Goal: Information Seeking & Learning: Learn about a topic

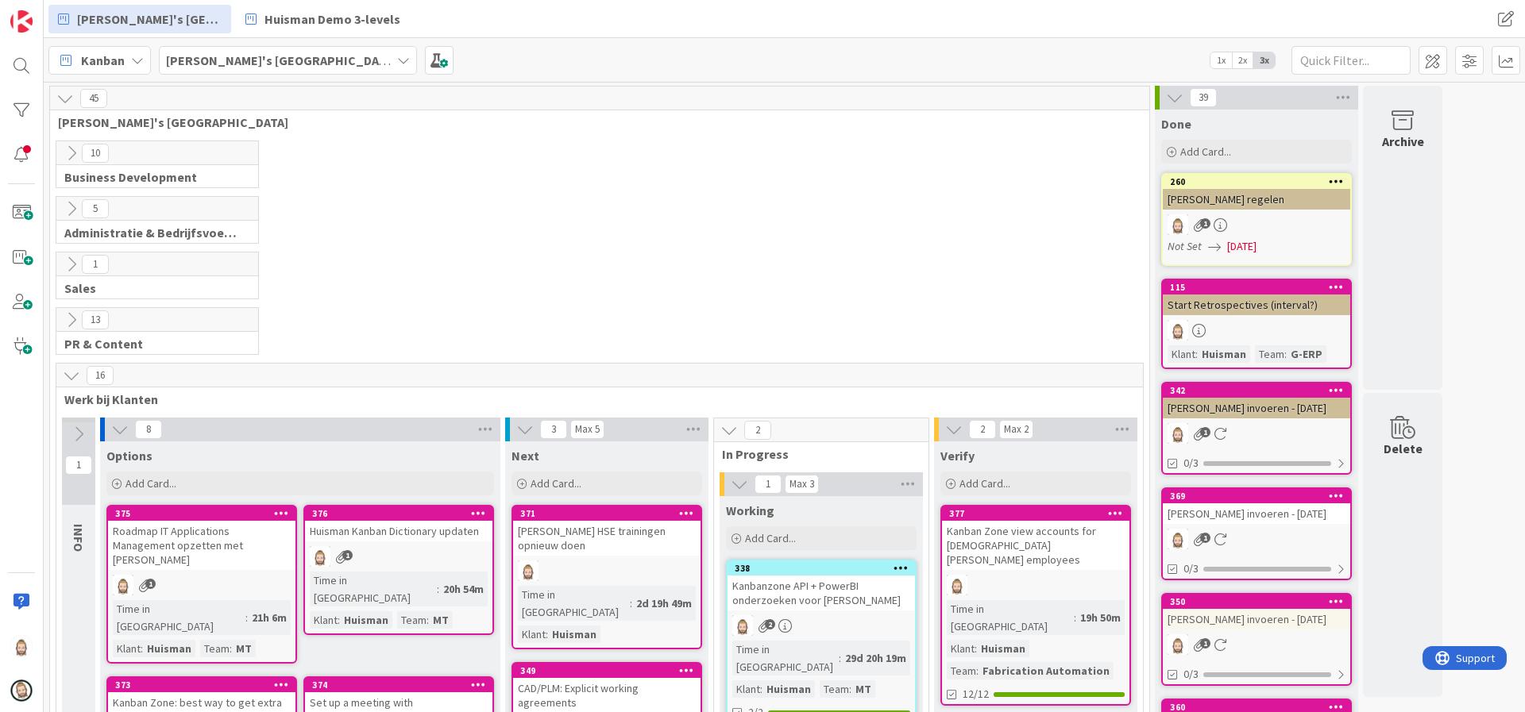
scroll to position [357, 0]
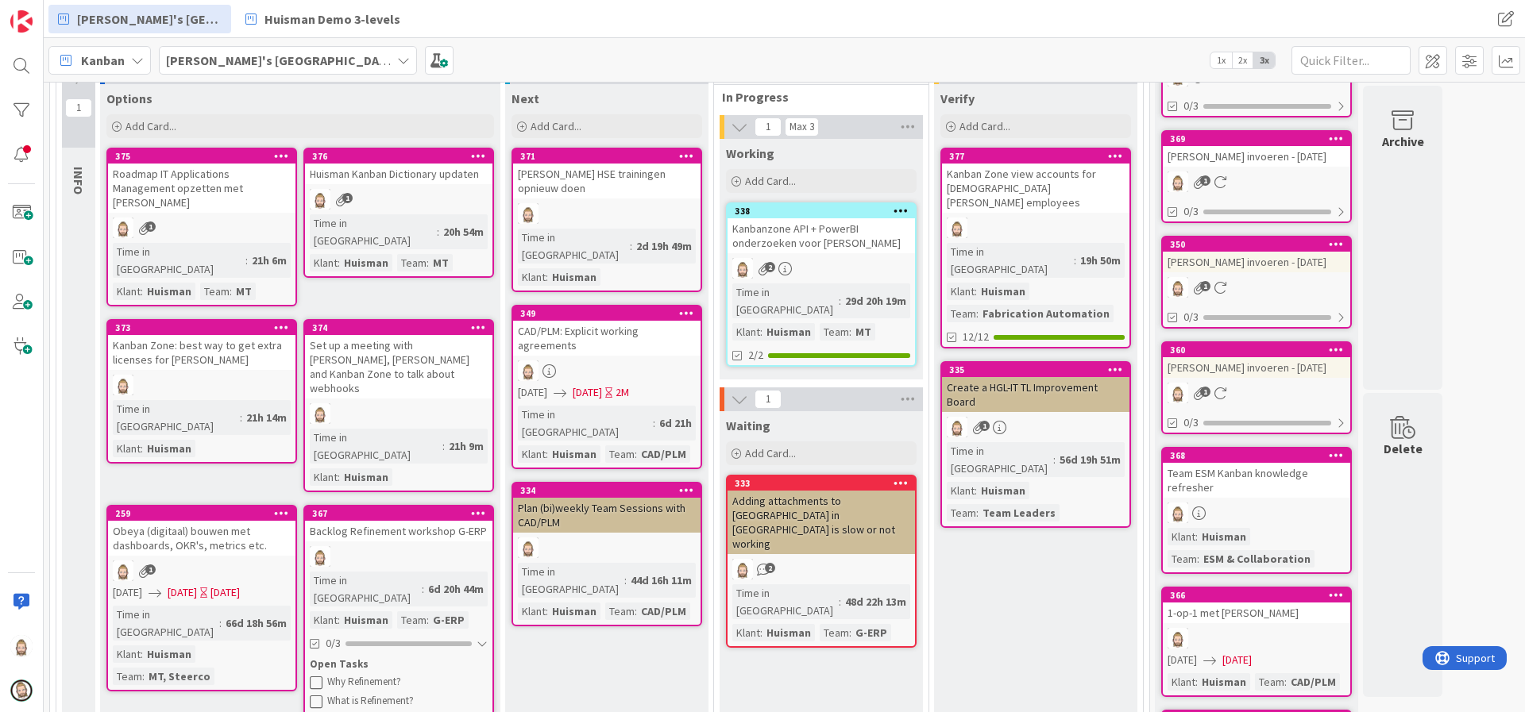
click at [1042, 144] on div "Verify Add Card... 377 Kanban Zone view accounts for [DEMOGRAPHIC_DATA] [PERSON…" at bounding box center [1035, 500] width 203 height 832
click at [1038, 157] on div "377" at bounding box center [1039, 156] width 180 height 11
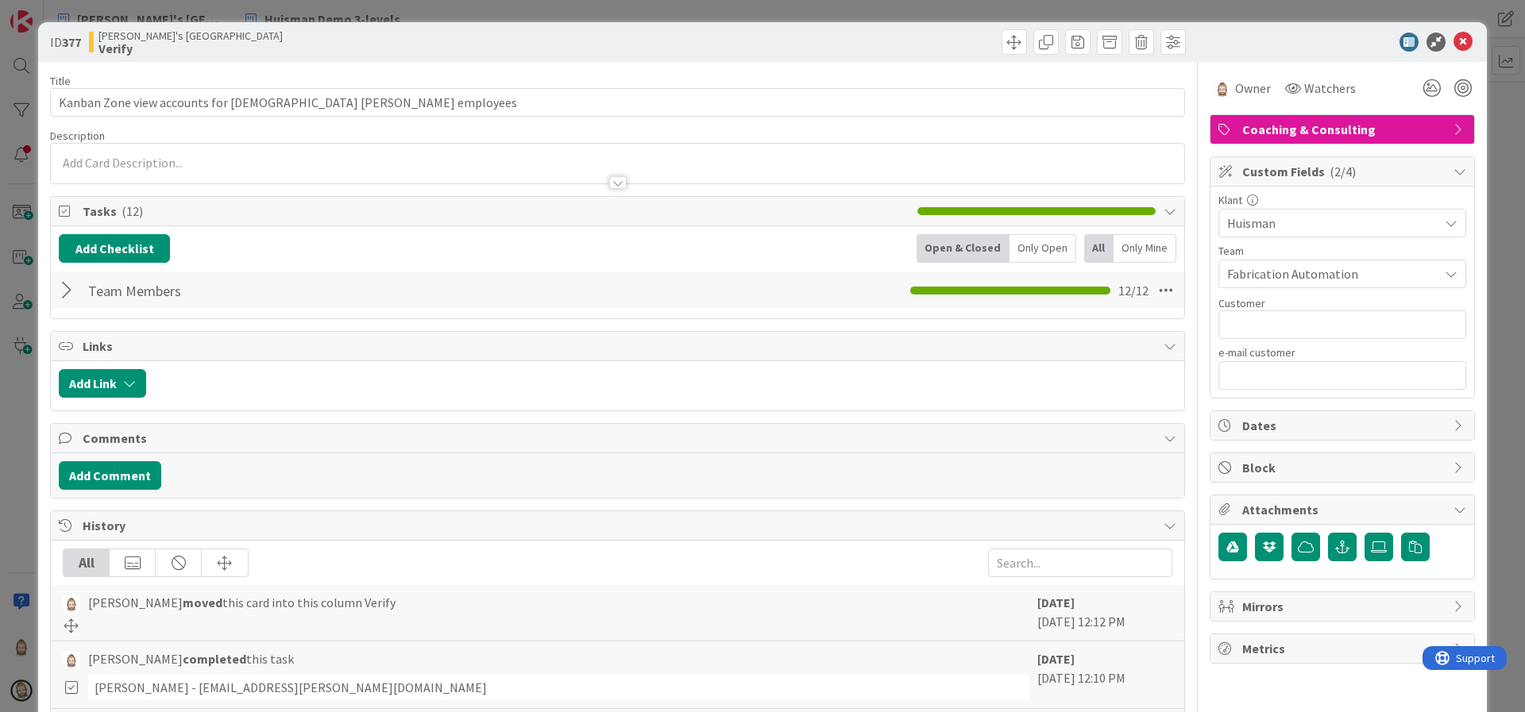
click at [67, 286] on div at bounding box center [69, 290] width 21 height 29
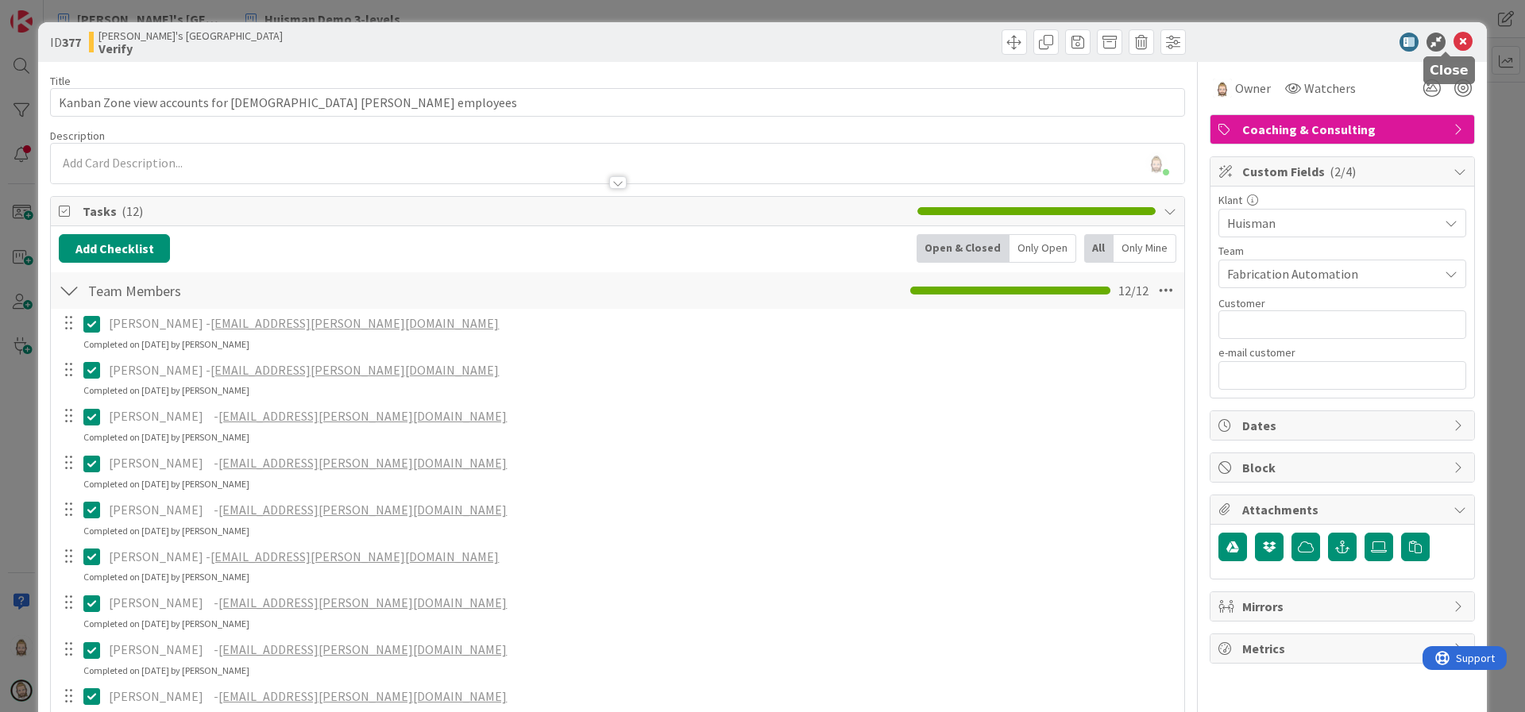
click at [1453, 40] on icon at bounding box center [1462, 42] width 19 height 19
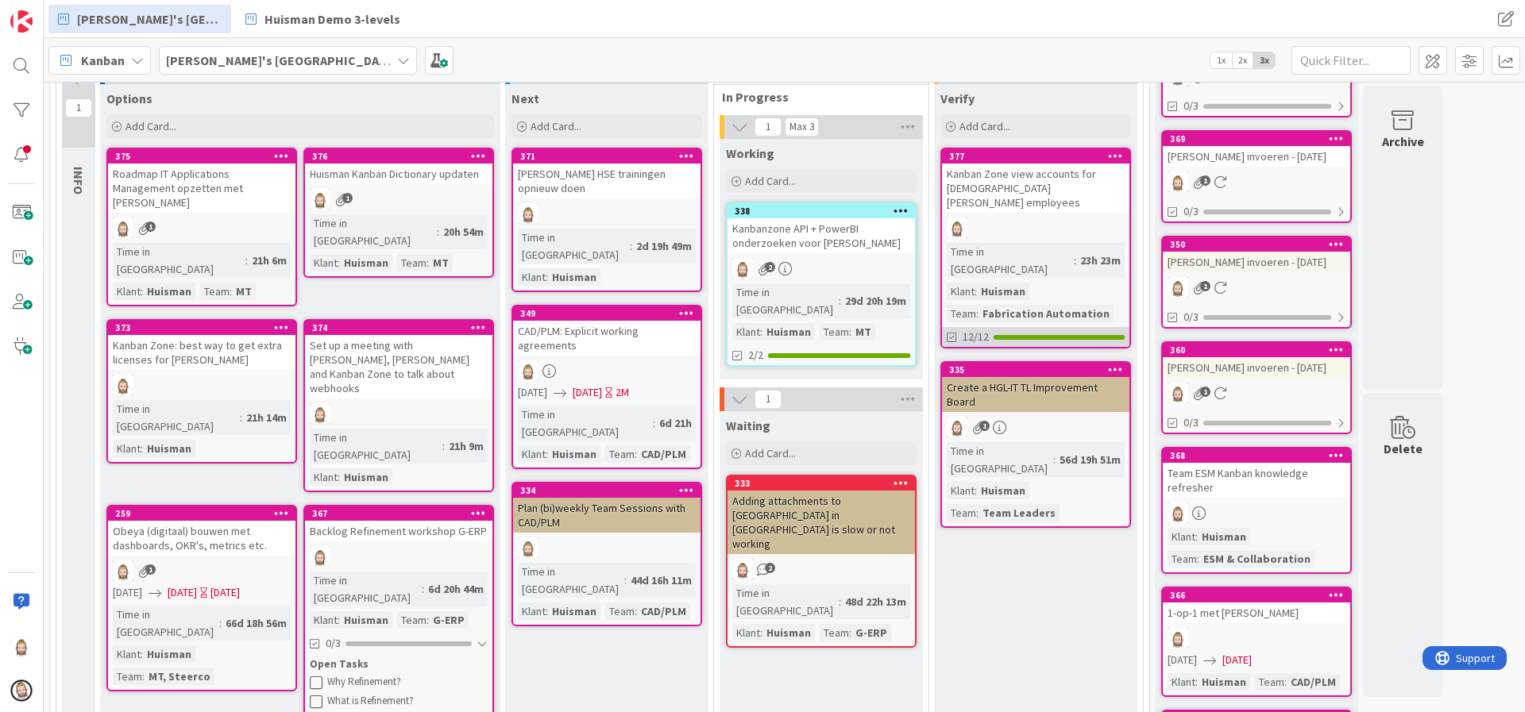
click at [1047, 327] on div "12/12" at bounding box center [1035, 337] width 187 height 20
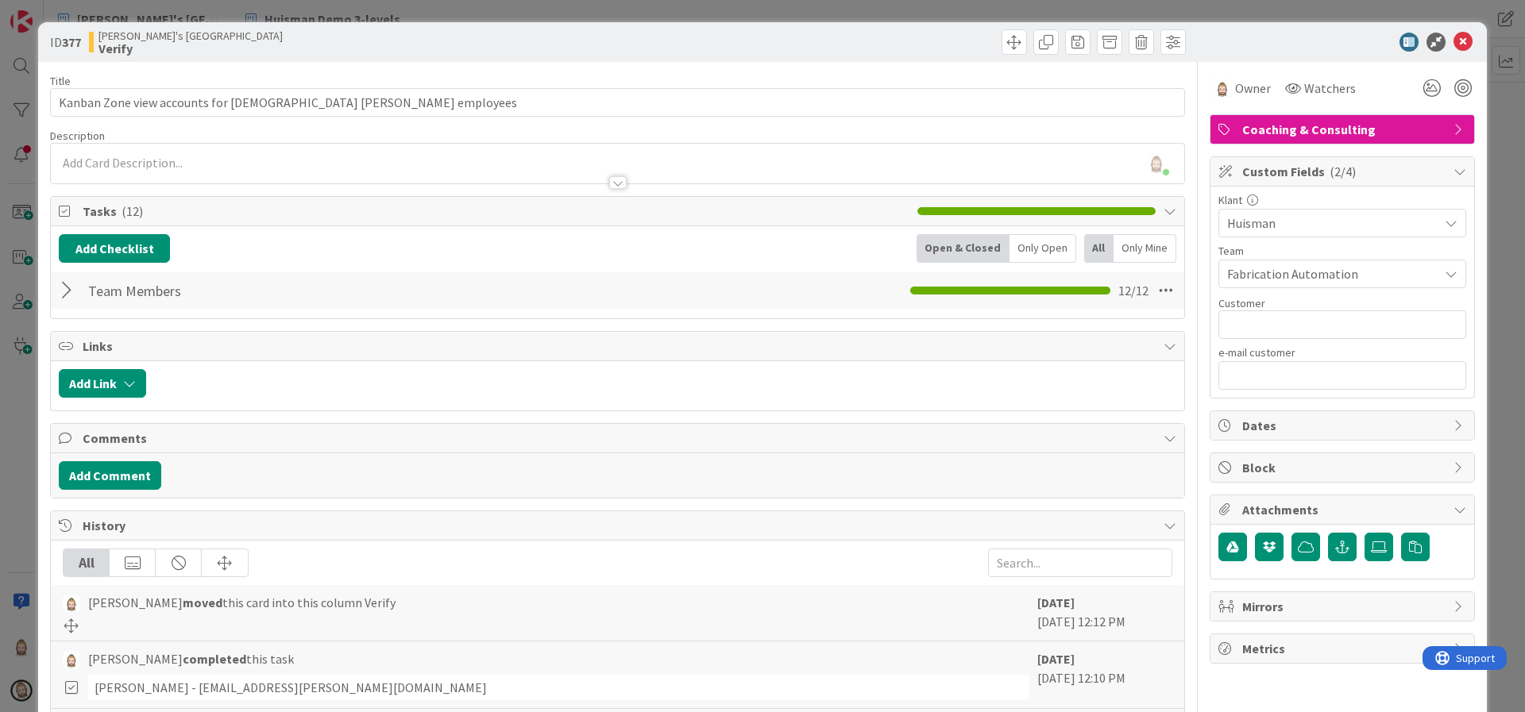
click at [64, 283] on div at bounding box center [69, 290] width 21 height 29
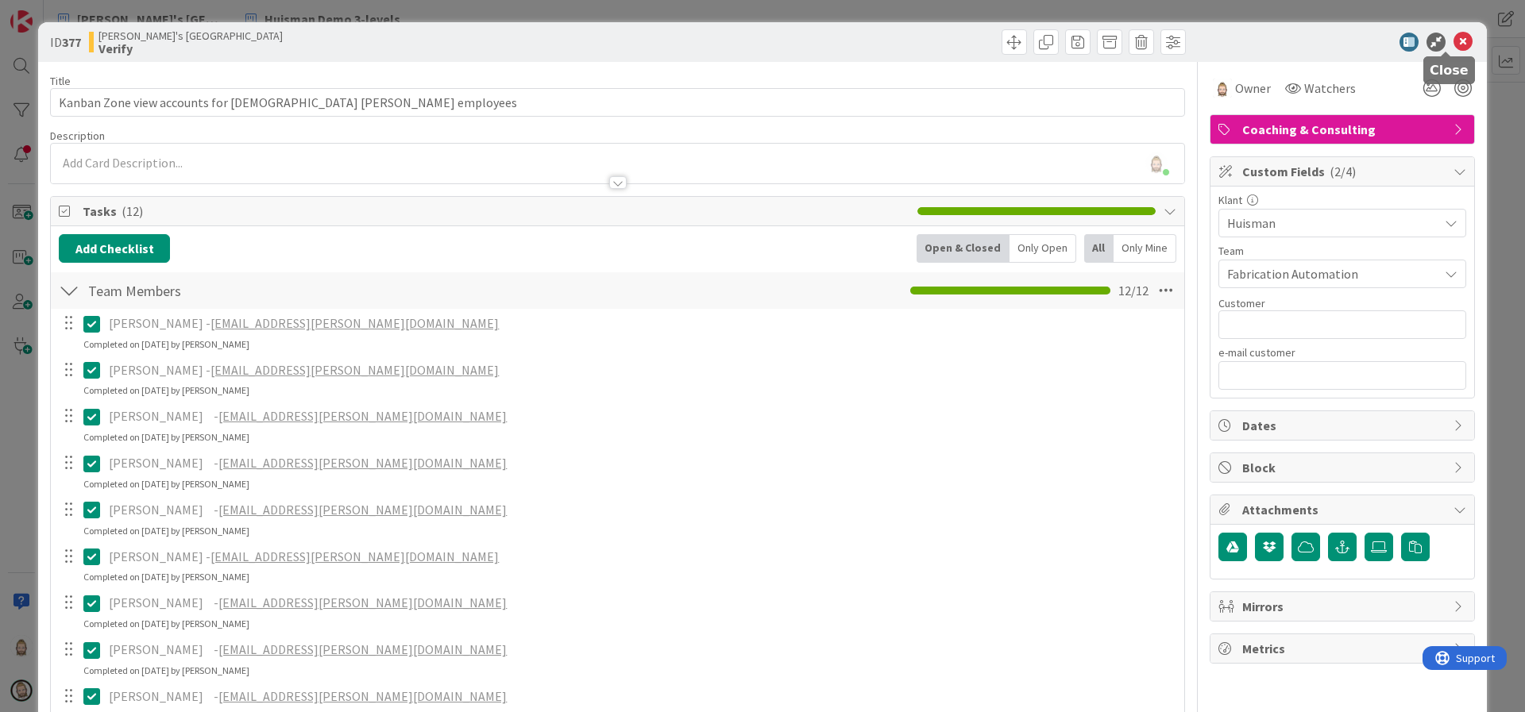
click at [1453, 41] on icon at bounding box center [1462, 42] width 19 height 19
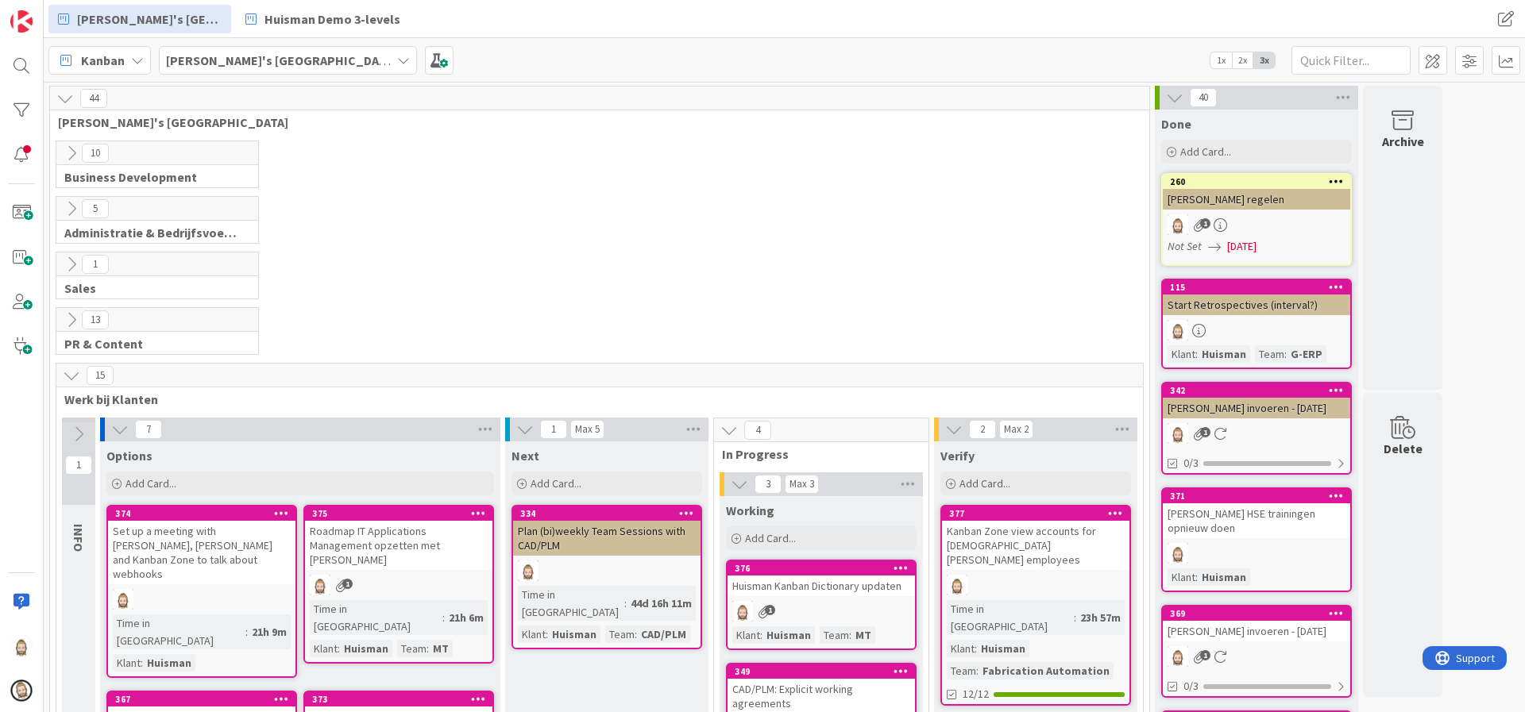
click at [74, 157] on icon at bounding box center [71, 153] width 17 height 17
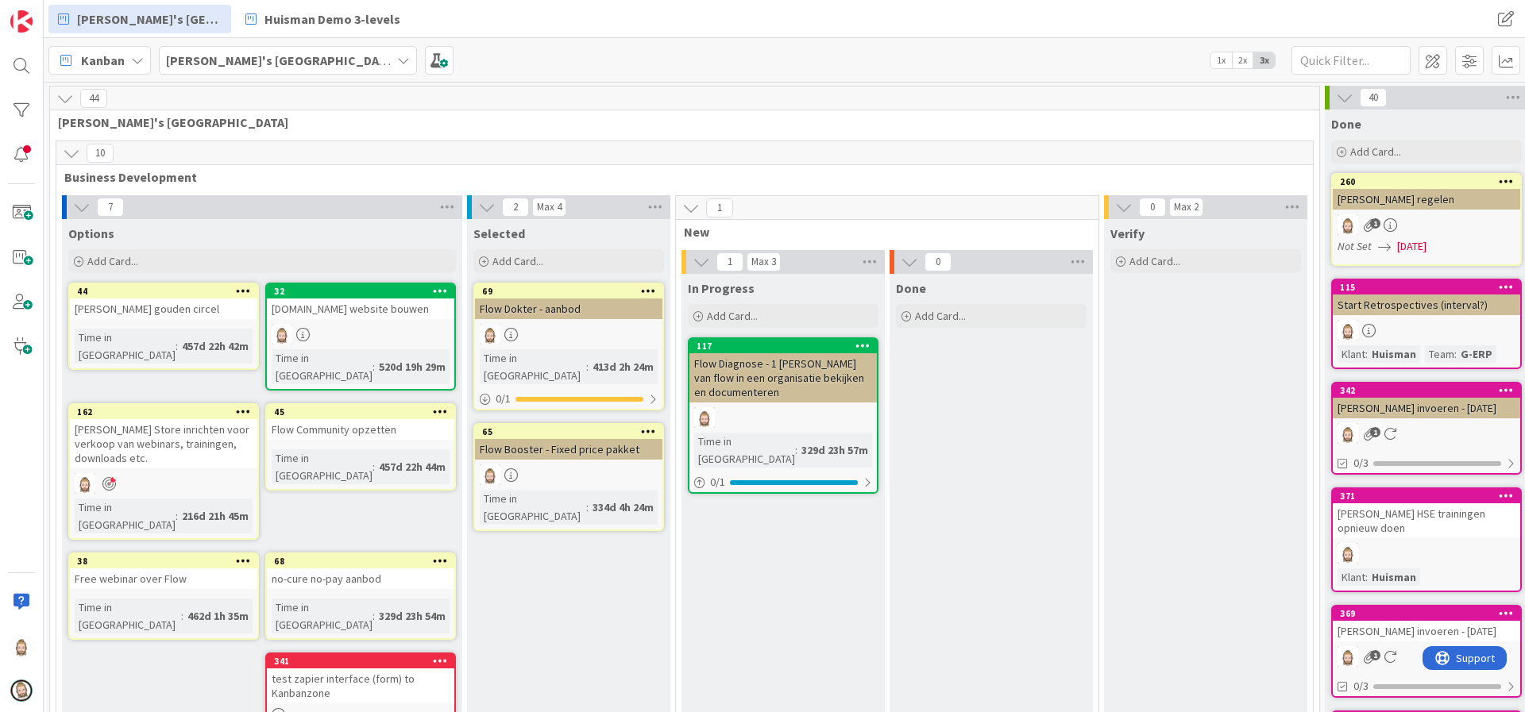
click at [73, 156] on icon at bounding box center [71, 153] width 17 height 17
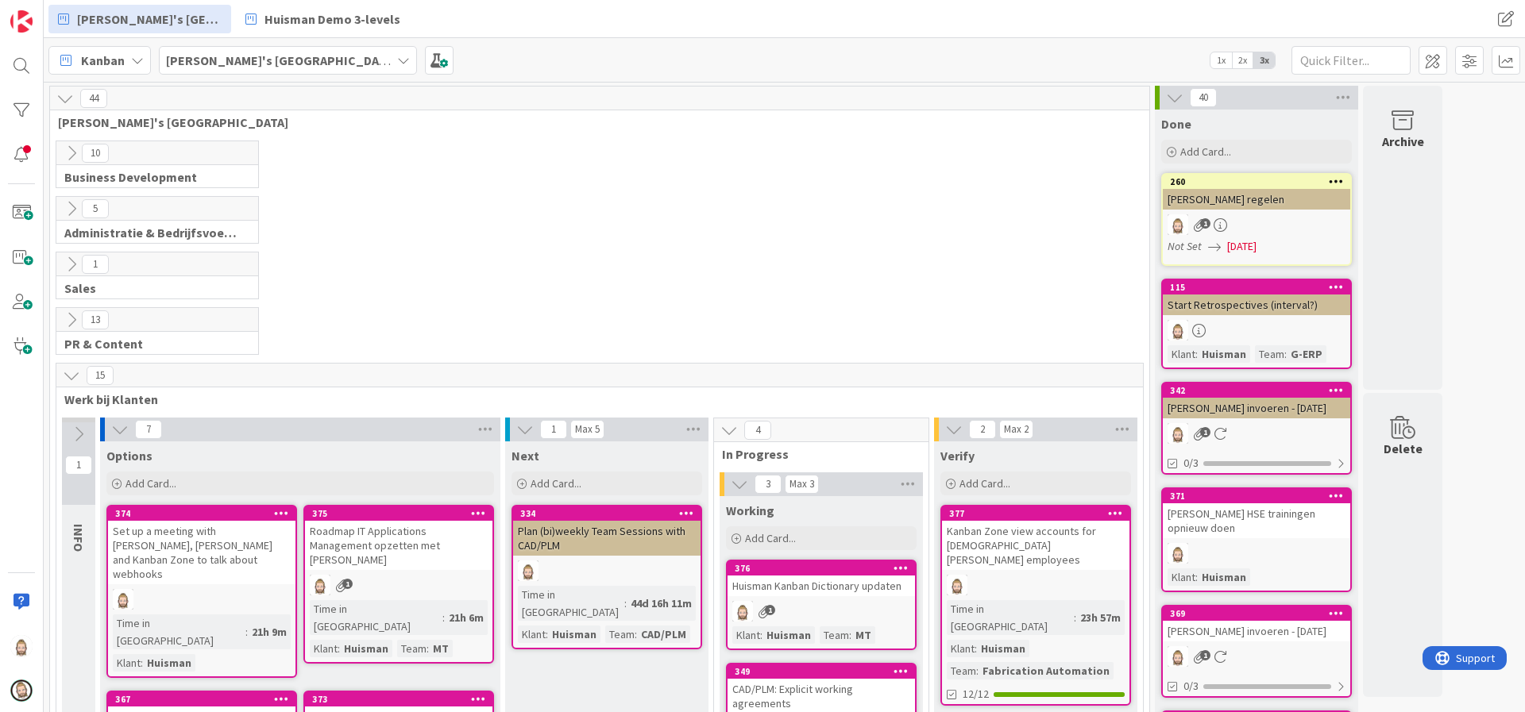
click at [75, 208] on icon at bounding box center [71, 208] width 17 height 17
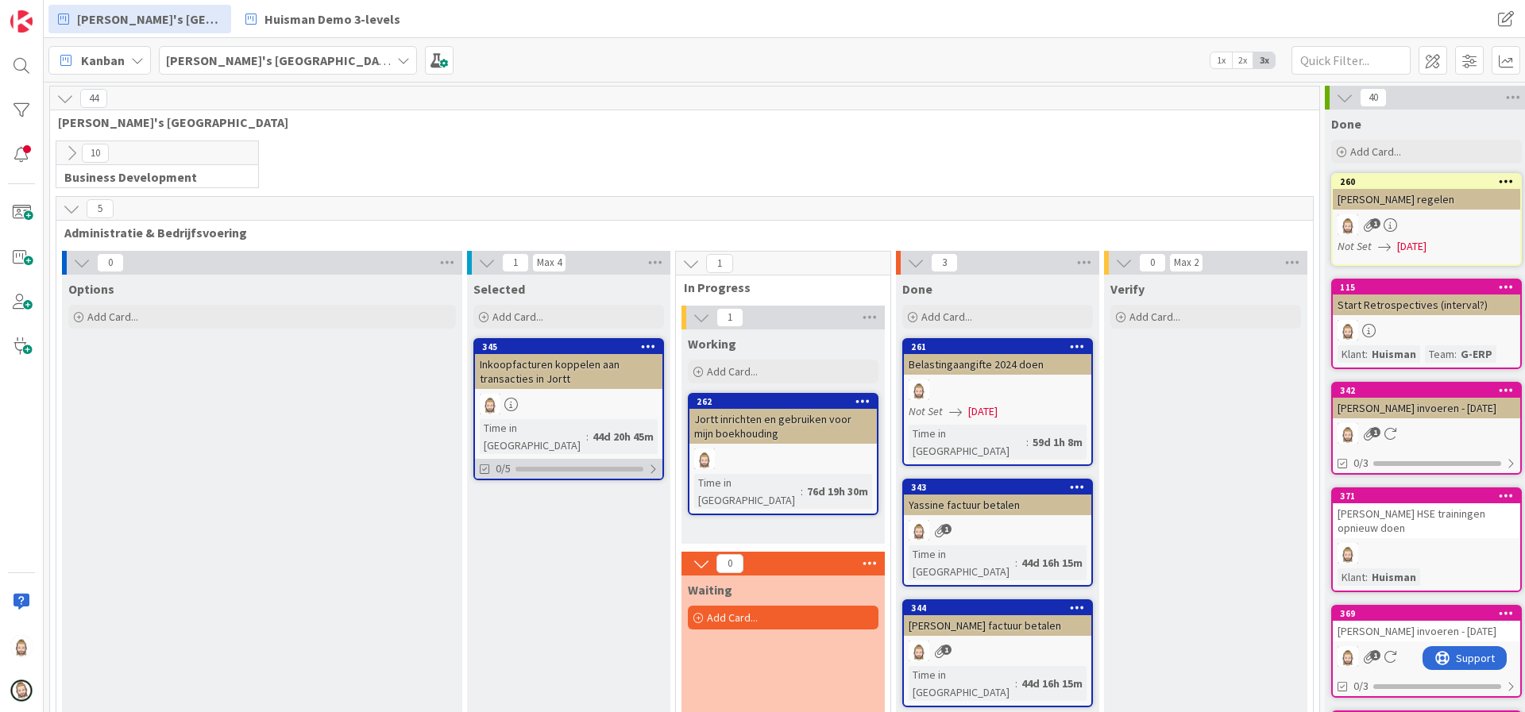
click at [576, 459] on div "0/5" at bounding box center [568, 469] width 187 height 20
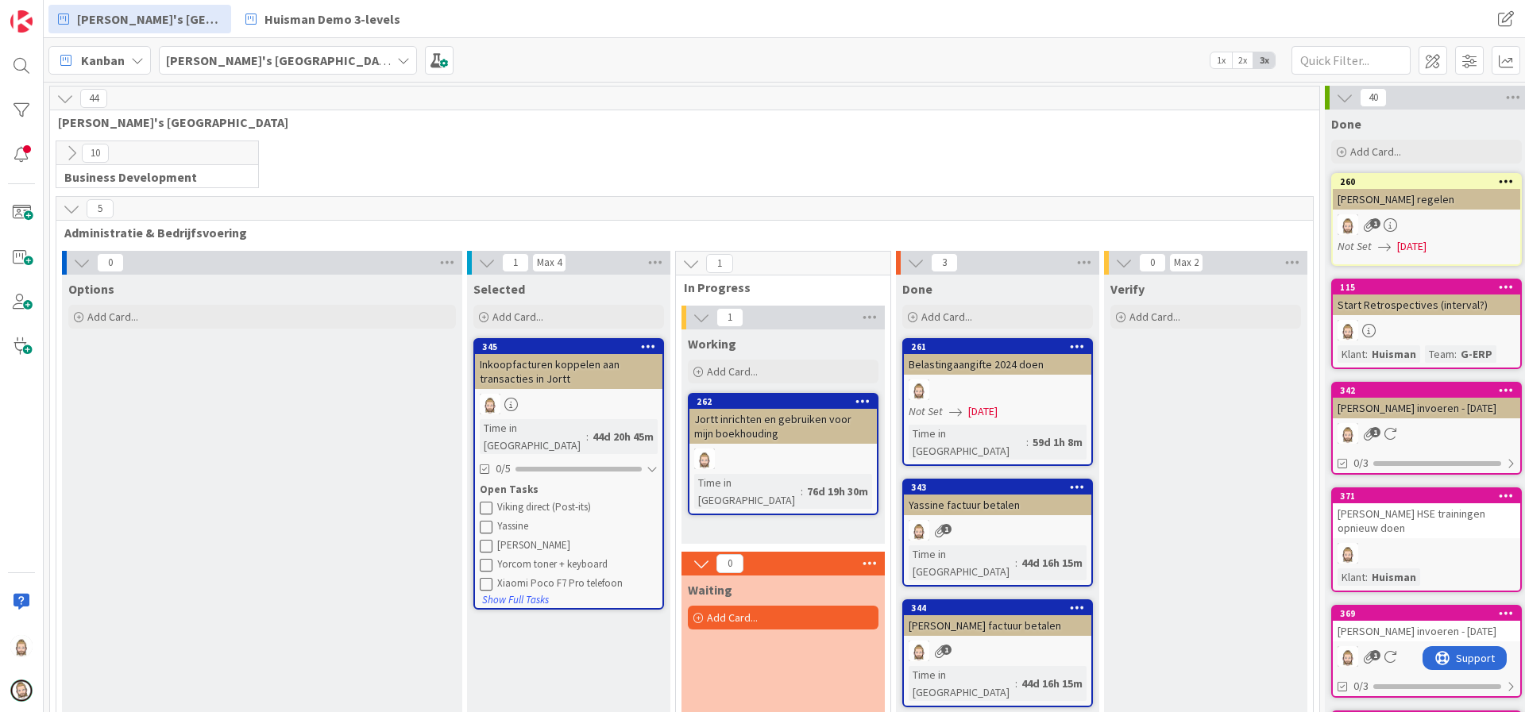
click at [70, 210] on icon at bounding box center [71, 208] width 17 height 17
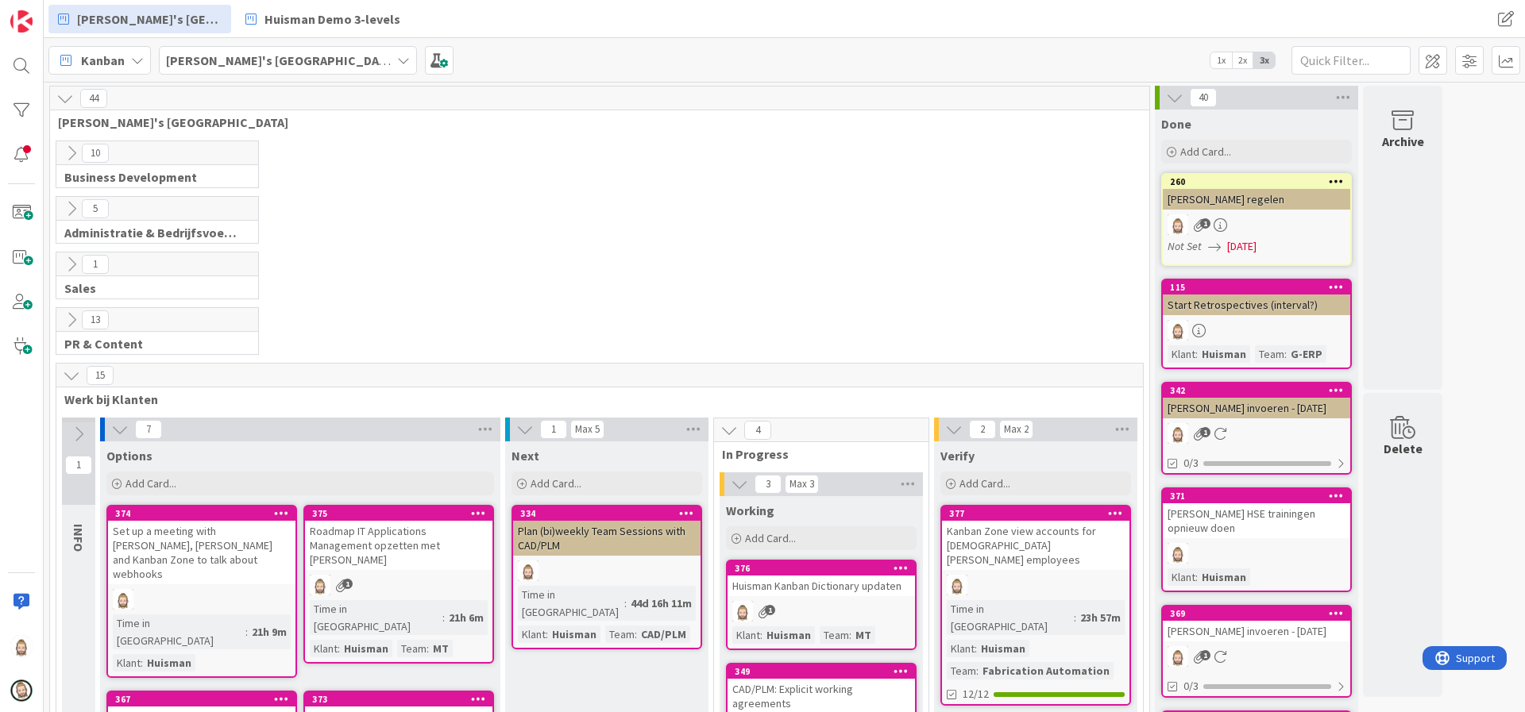
click at [71, 258] on icon at bounding box center [71, 264] width 17 height 17
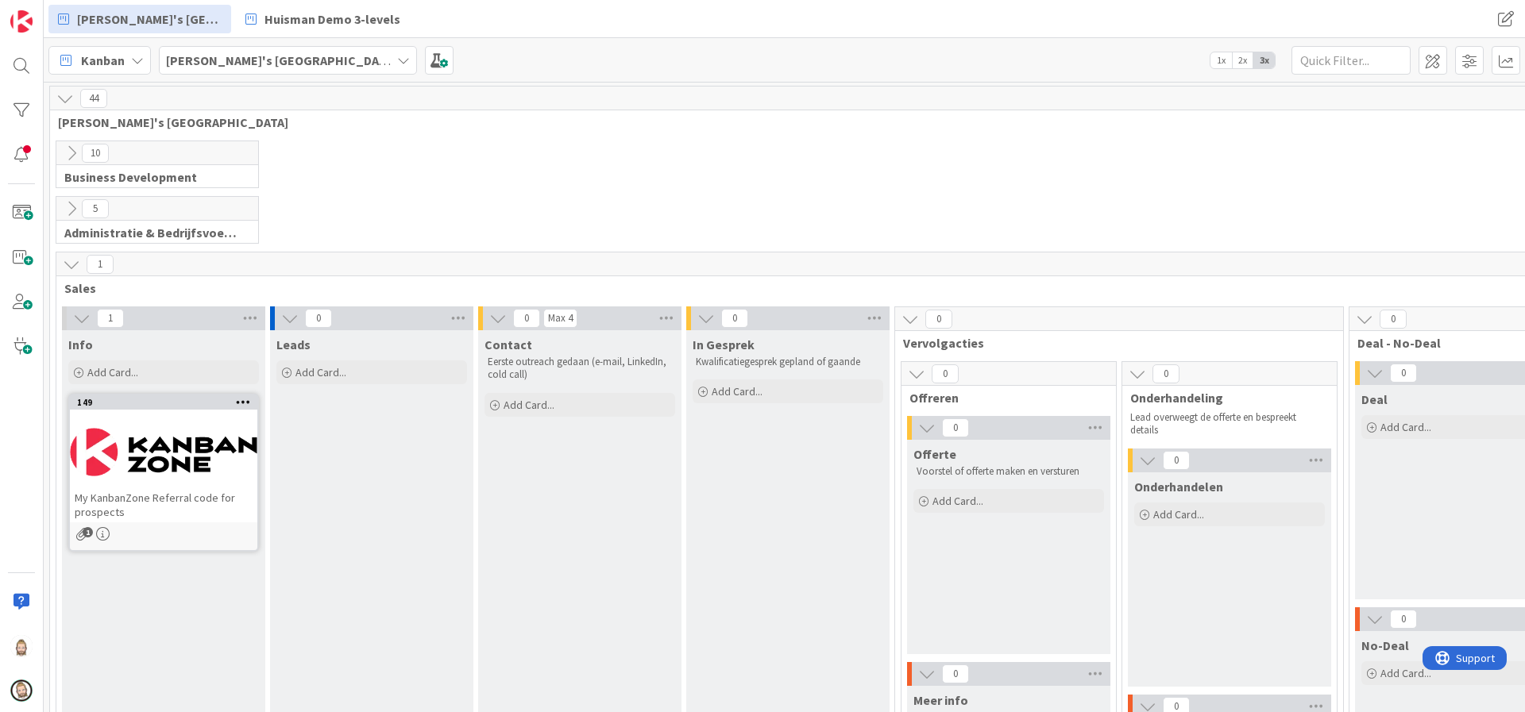
click at [71, 258] on icon at bounding box center [71, 264] width 17 height 17
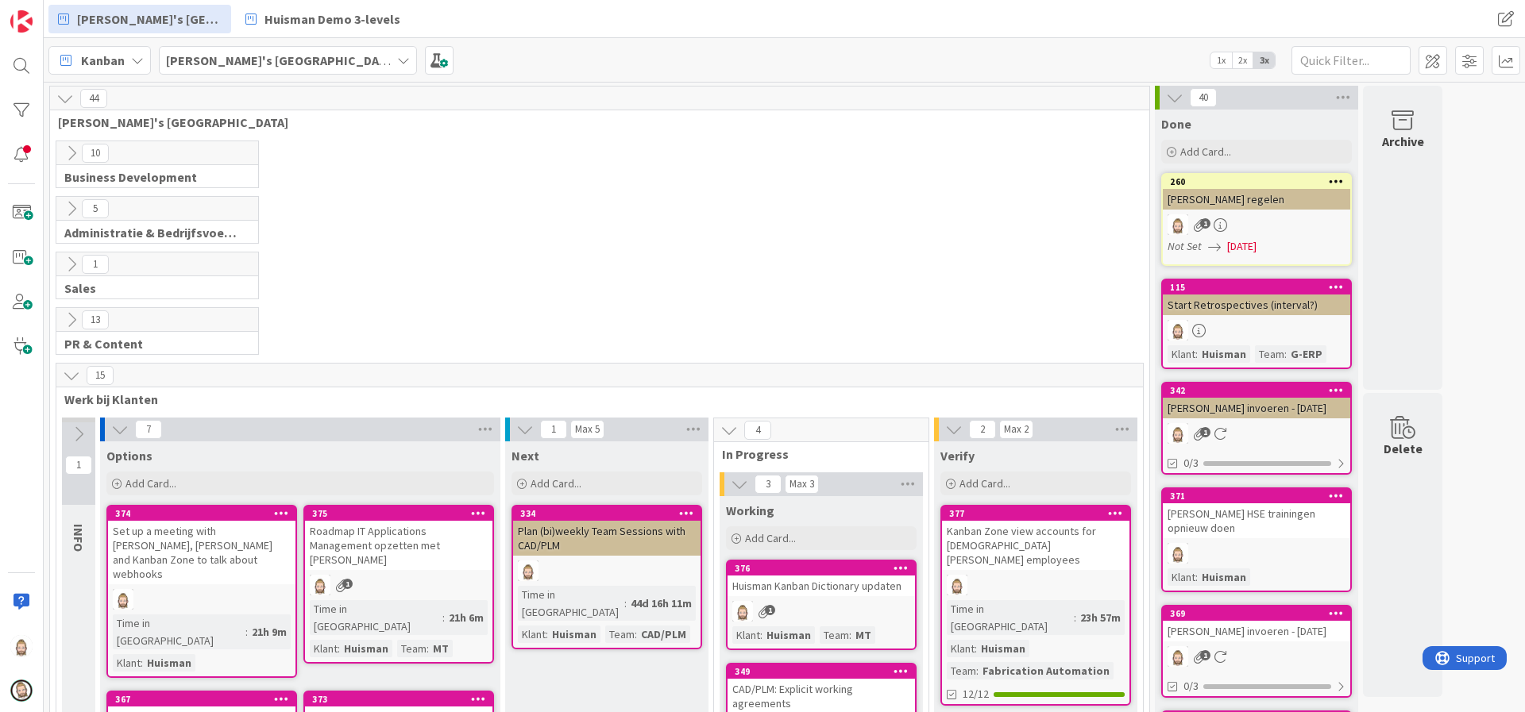
click at [71, 319] on icon at bounding box center [71, 319] width 17 height 17
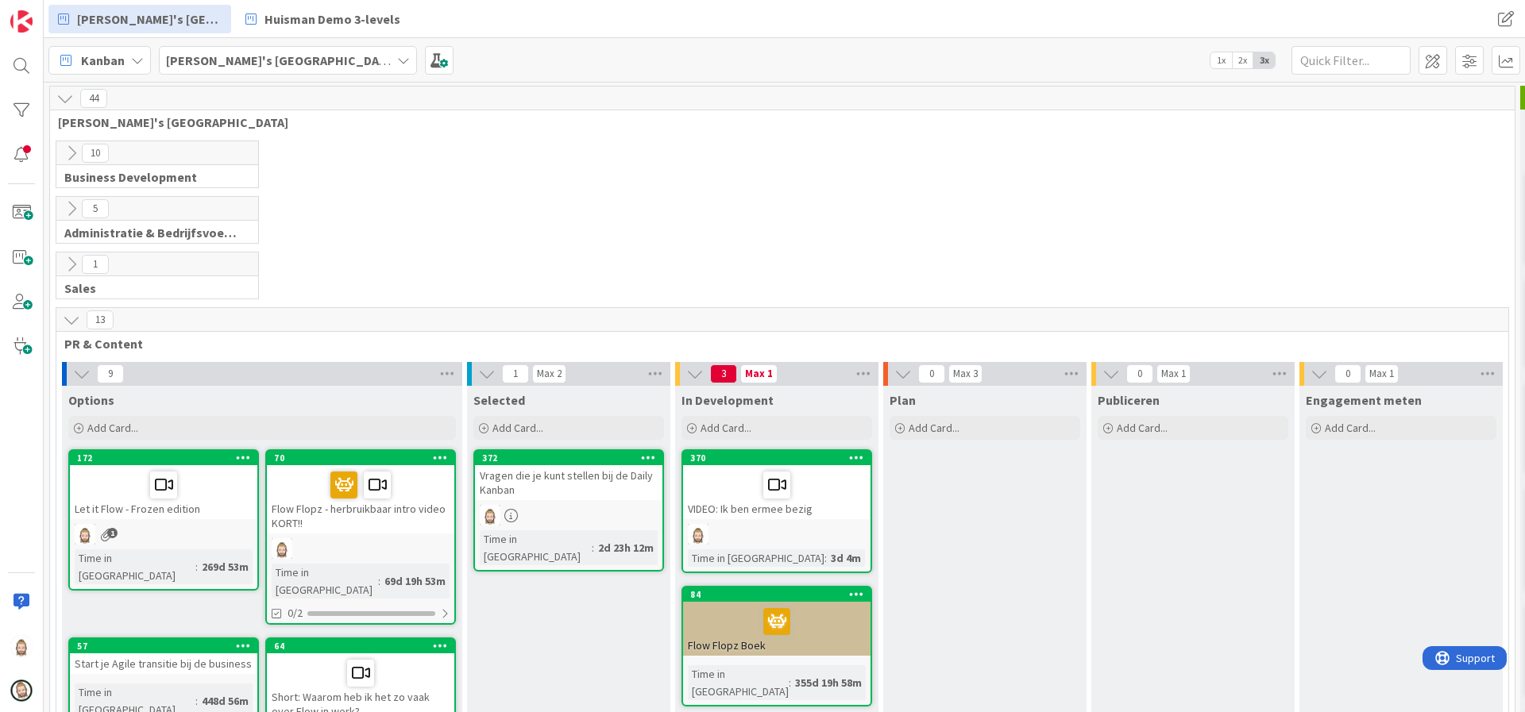
click at [71, 319] on icon at bounding box center [71, 319] width 17 height 17
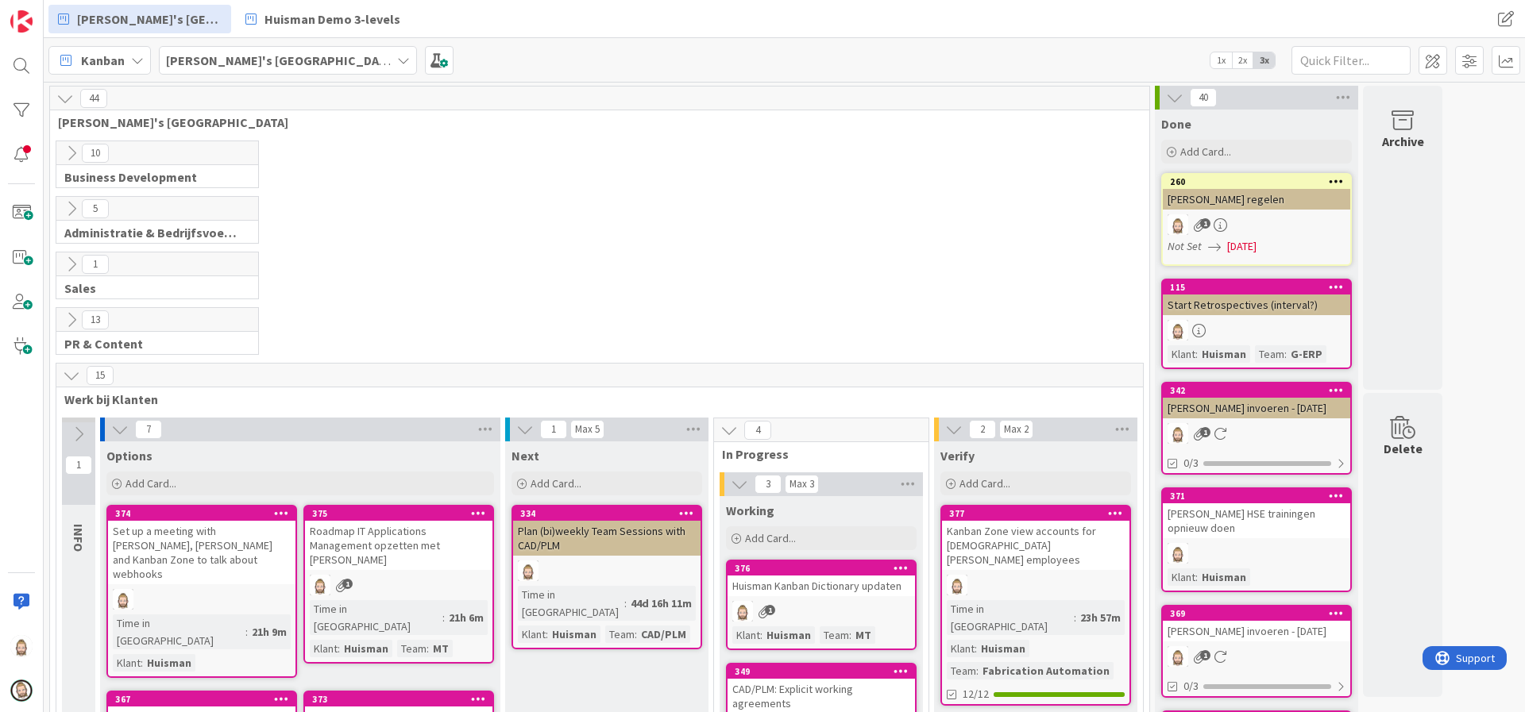
click at [73, 154] on icon at bounding box center [71, 153] width 17 height 17
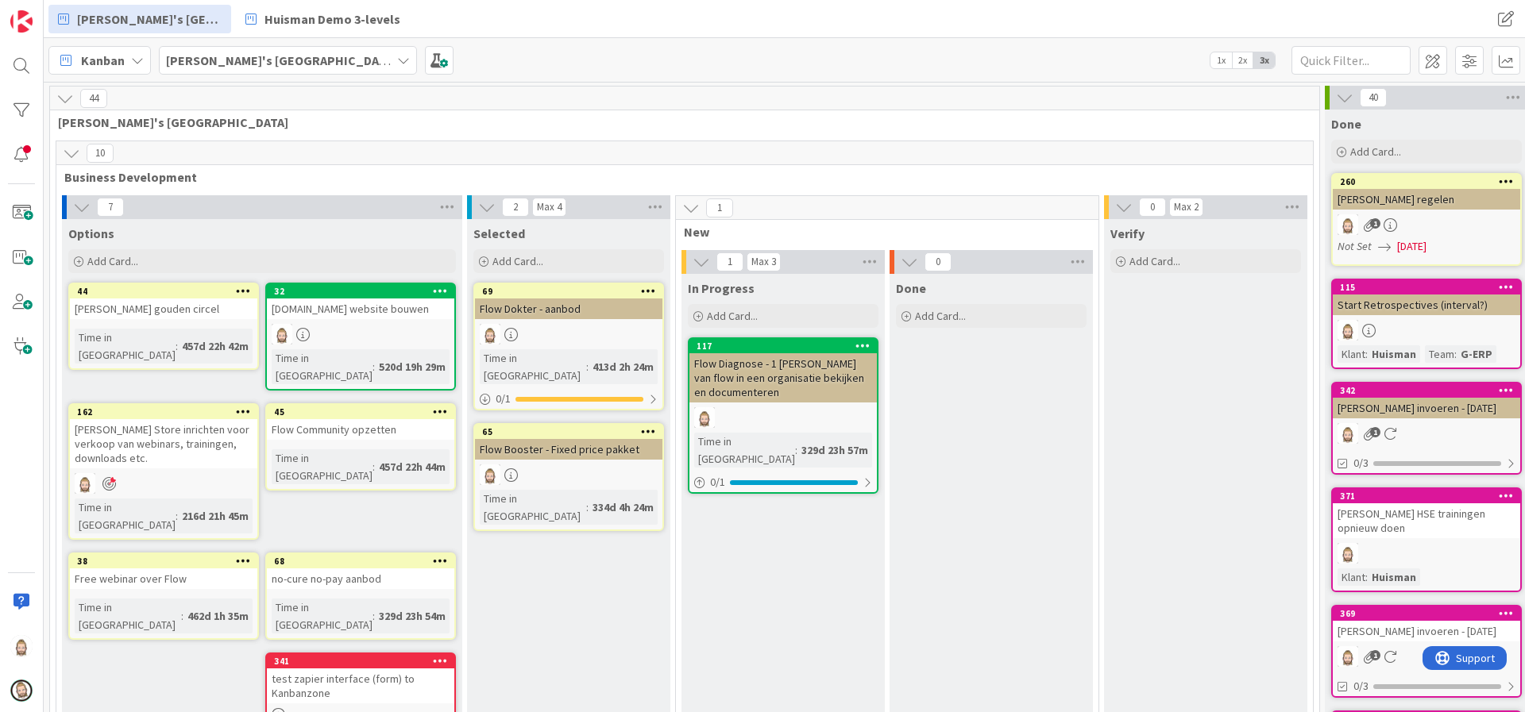
click at [73, 154] on icon at bounding box center [71, 153] width 17 height 17
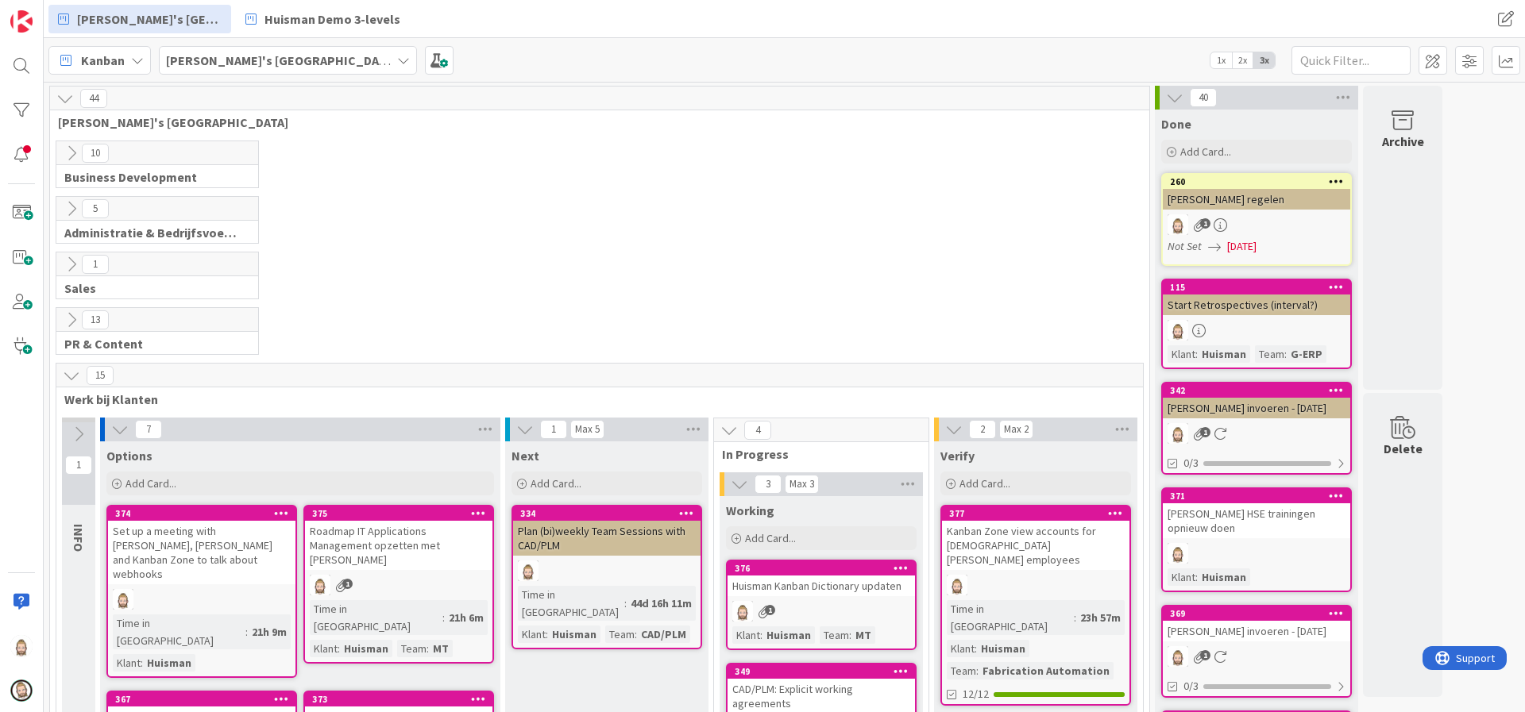
click at [71, 319] on icon at bounding box center [71, 319] width 17 height 17
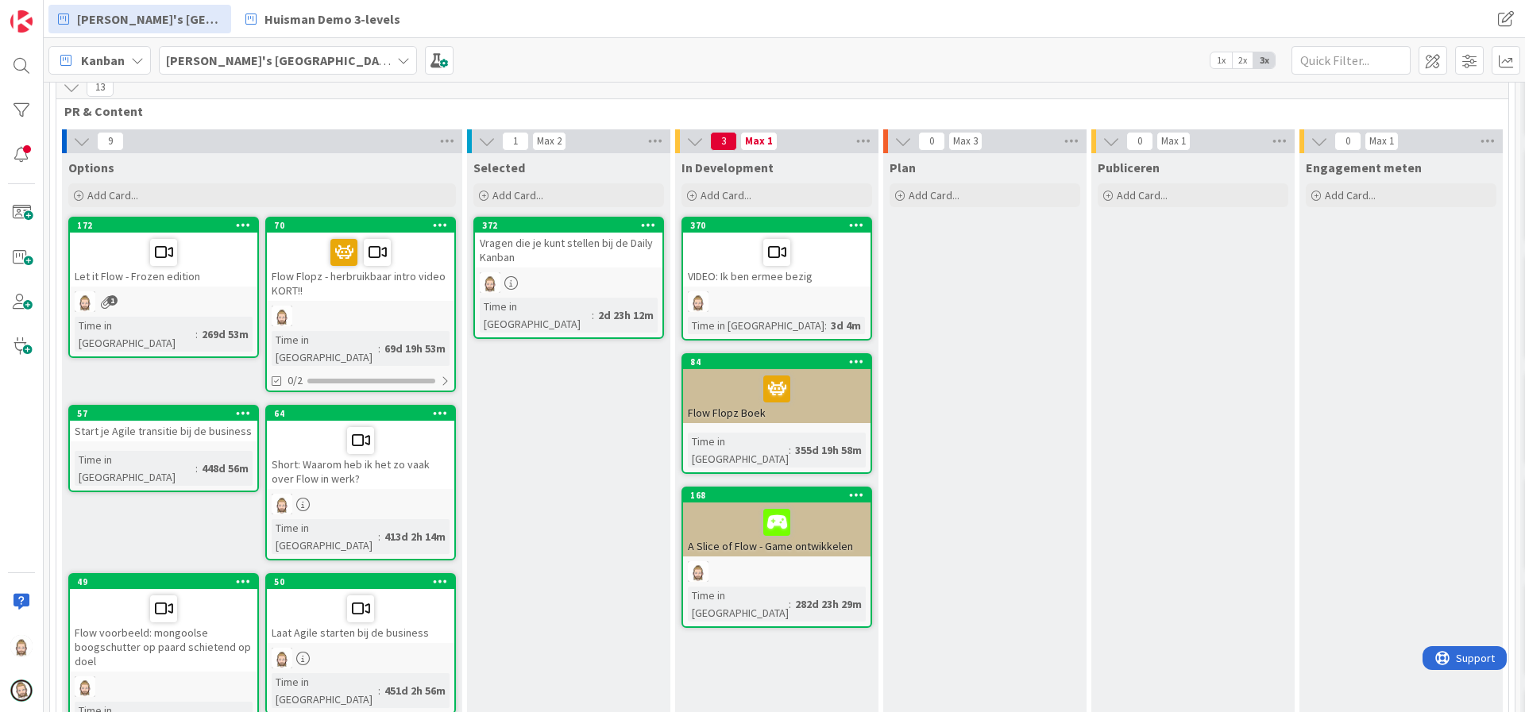
scroll to position [238, 0]
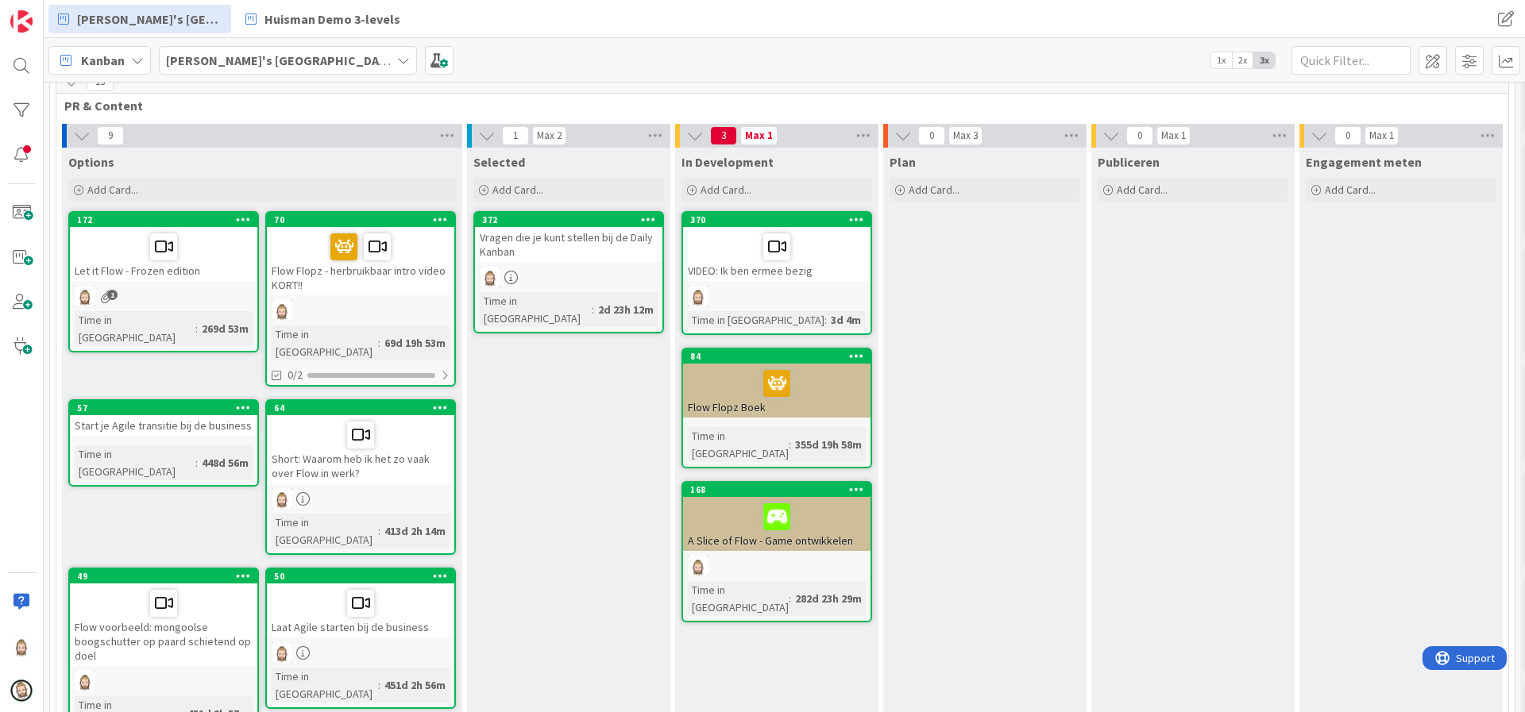
click at [569, 239] on div "Vragen die je kunt stellen bij de Daily Kanban" at bounding box center [568, 244] width 187 height 35
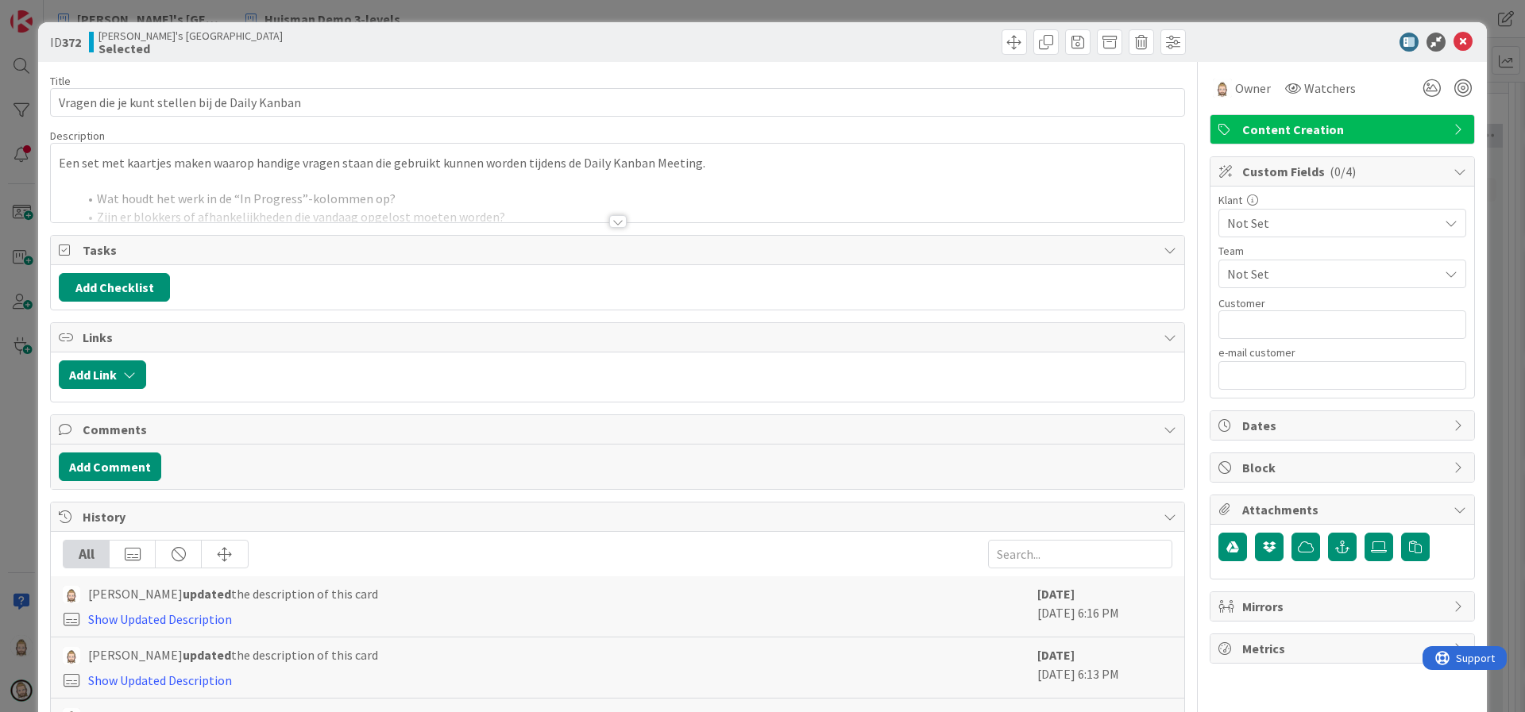
click at [609, 222] on div at bounding box center [617, 221] width 17 height 13
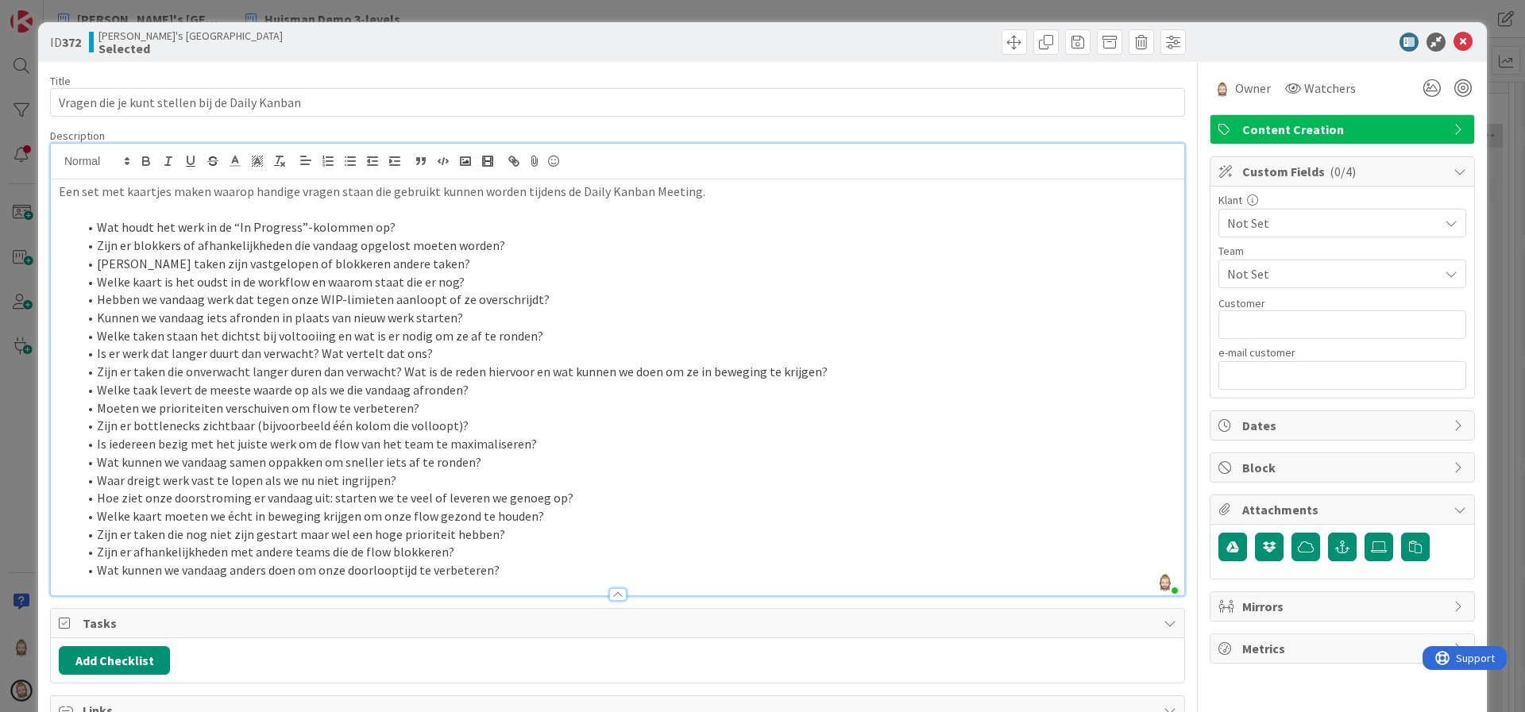
click at [1306, 172] on span "Custom Fields ( 0/4 )" at bounding box center [1343, 171] width 203 height 19
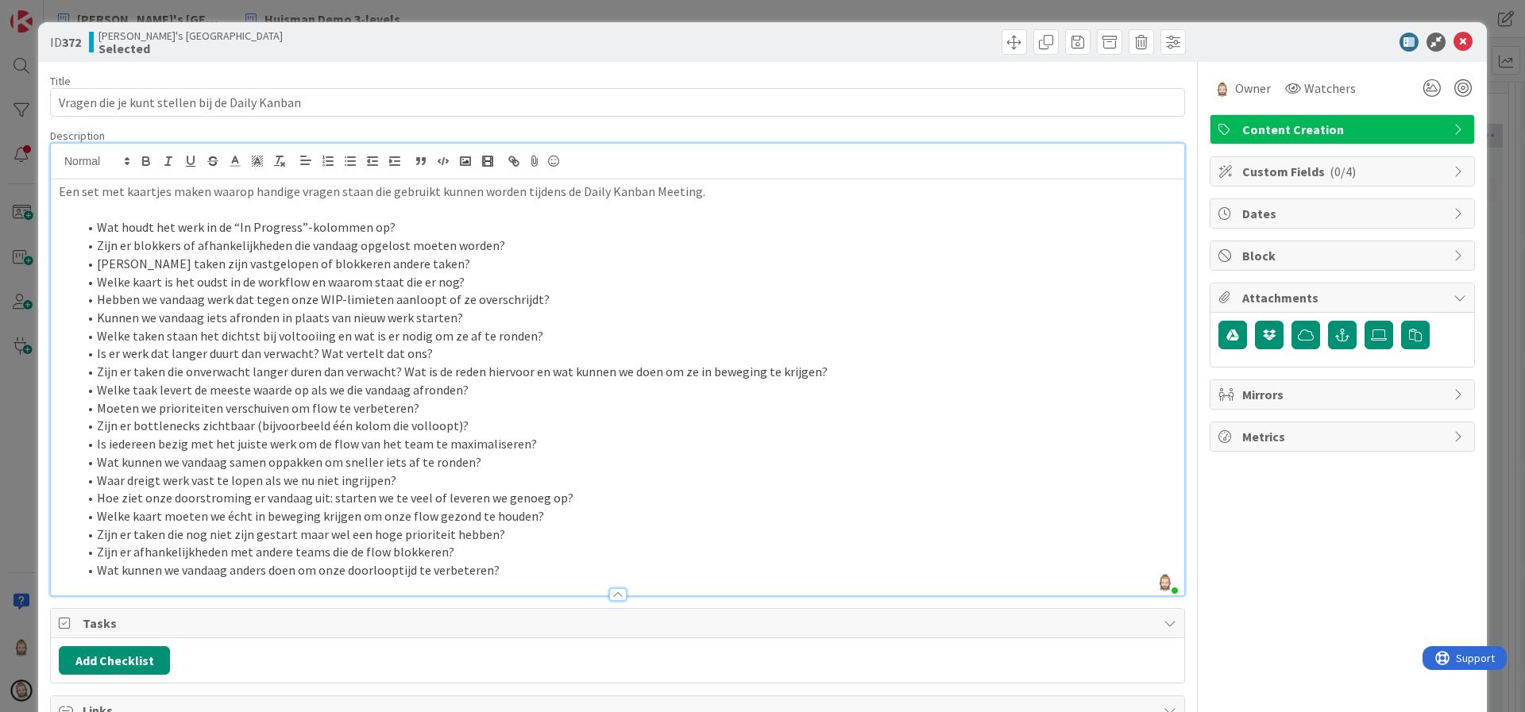
click at [1298, 291] on span "Attachments" at bounding box center [1343, 297] width 203 height 19
click at [1297, 336] on span "Mirrors" at bounding box center [1343, 339] width 203 height 19
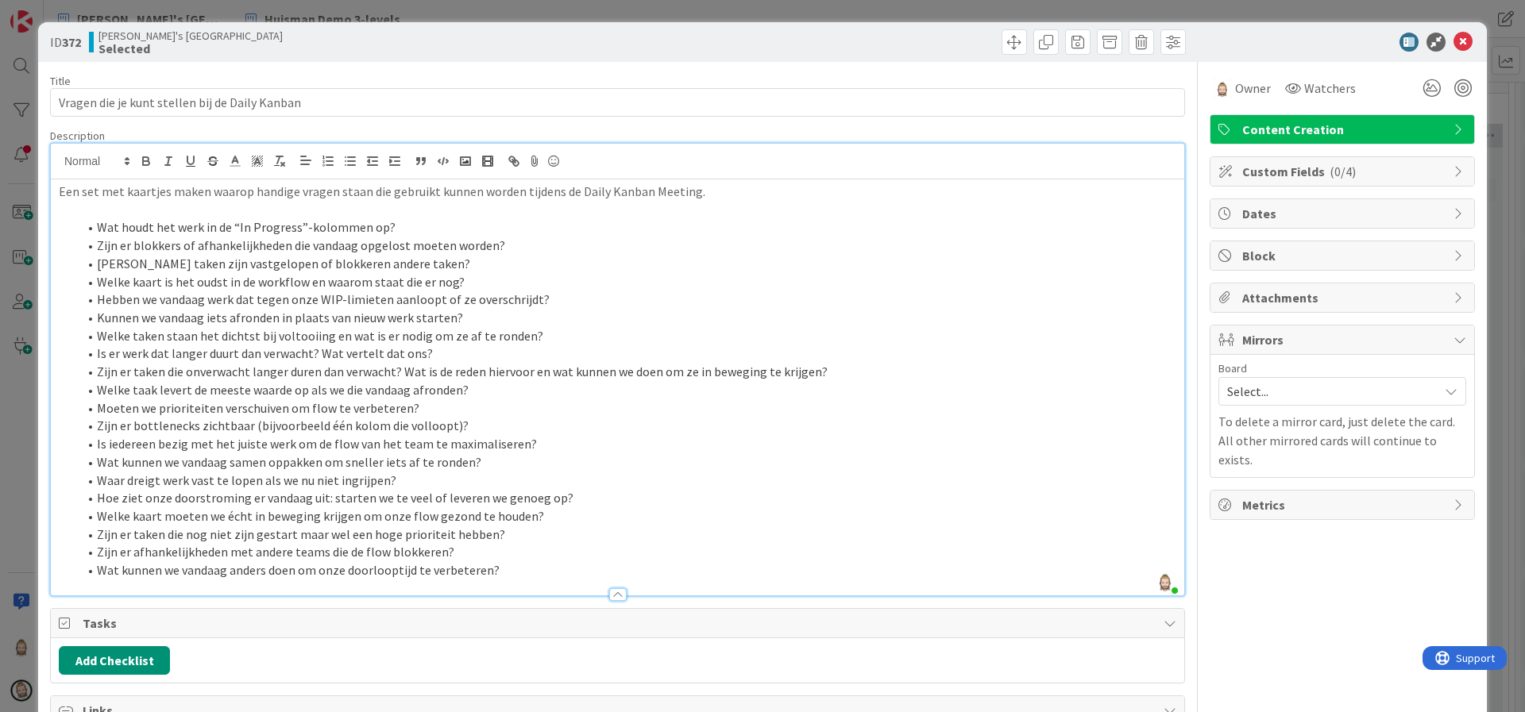
click at [1293, 389] on span "Select..." at bounding box center [1328, 391] width 203 height 22
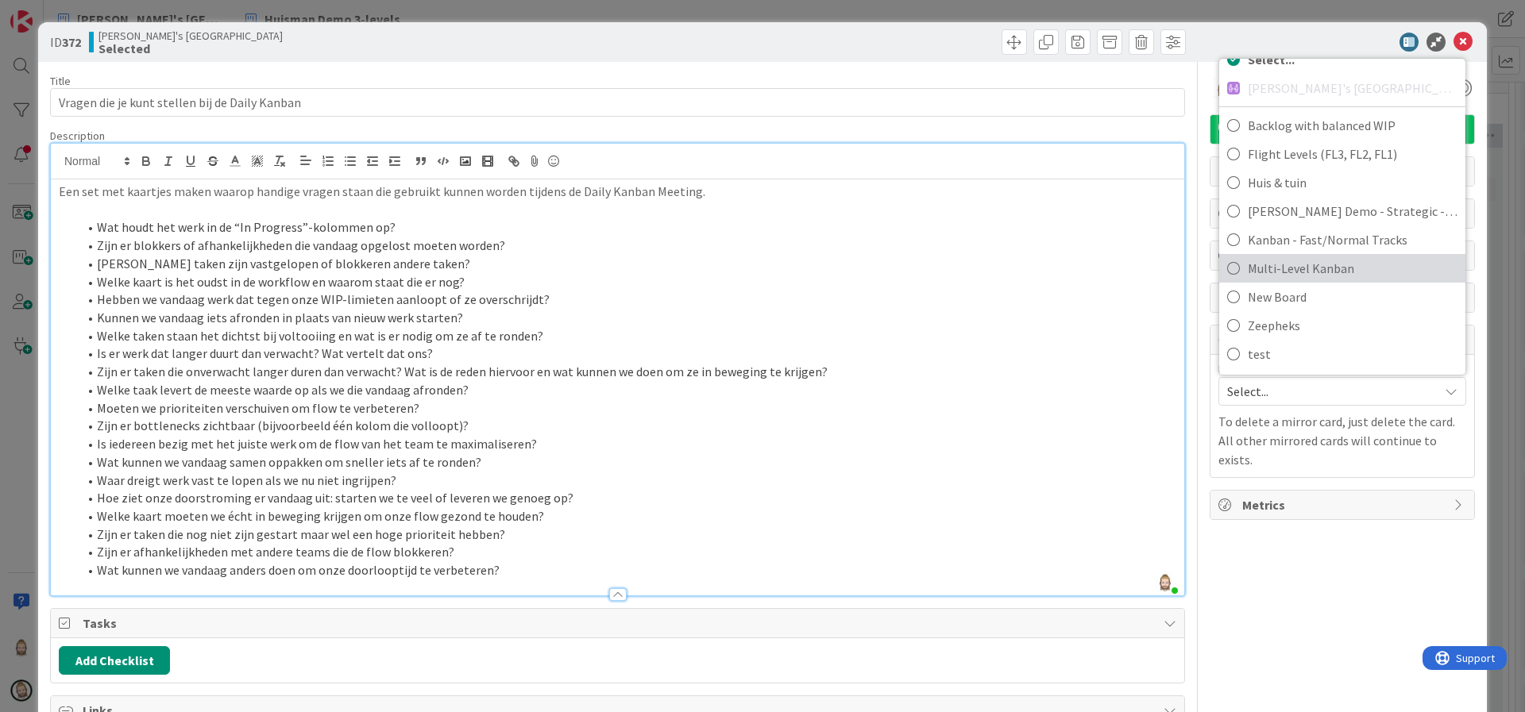
scroll to position [119, 0]
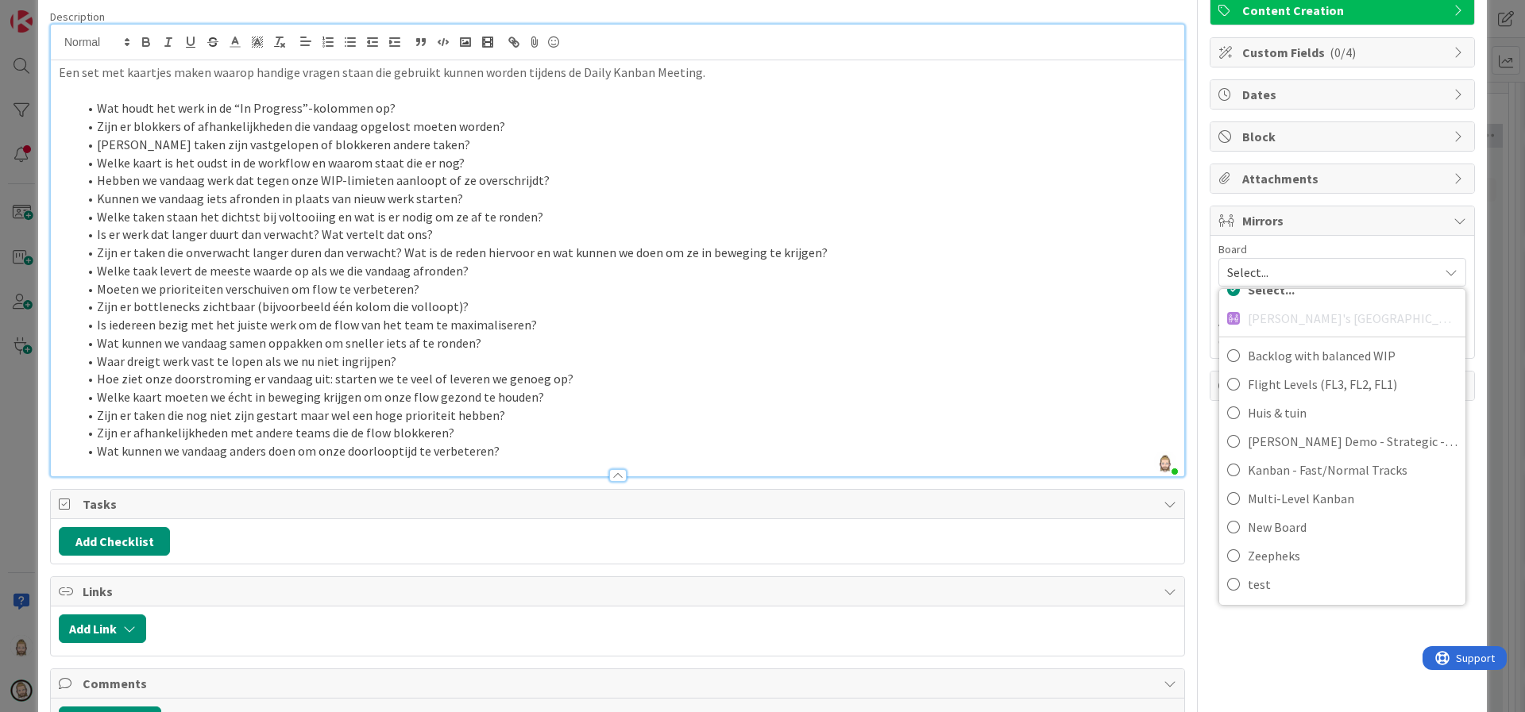
click at [662, 17] on div "Description" at bounding box center [617, 17] width 1135 height 14
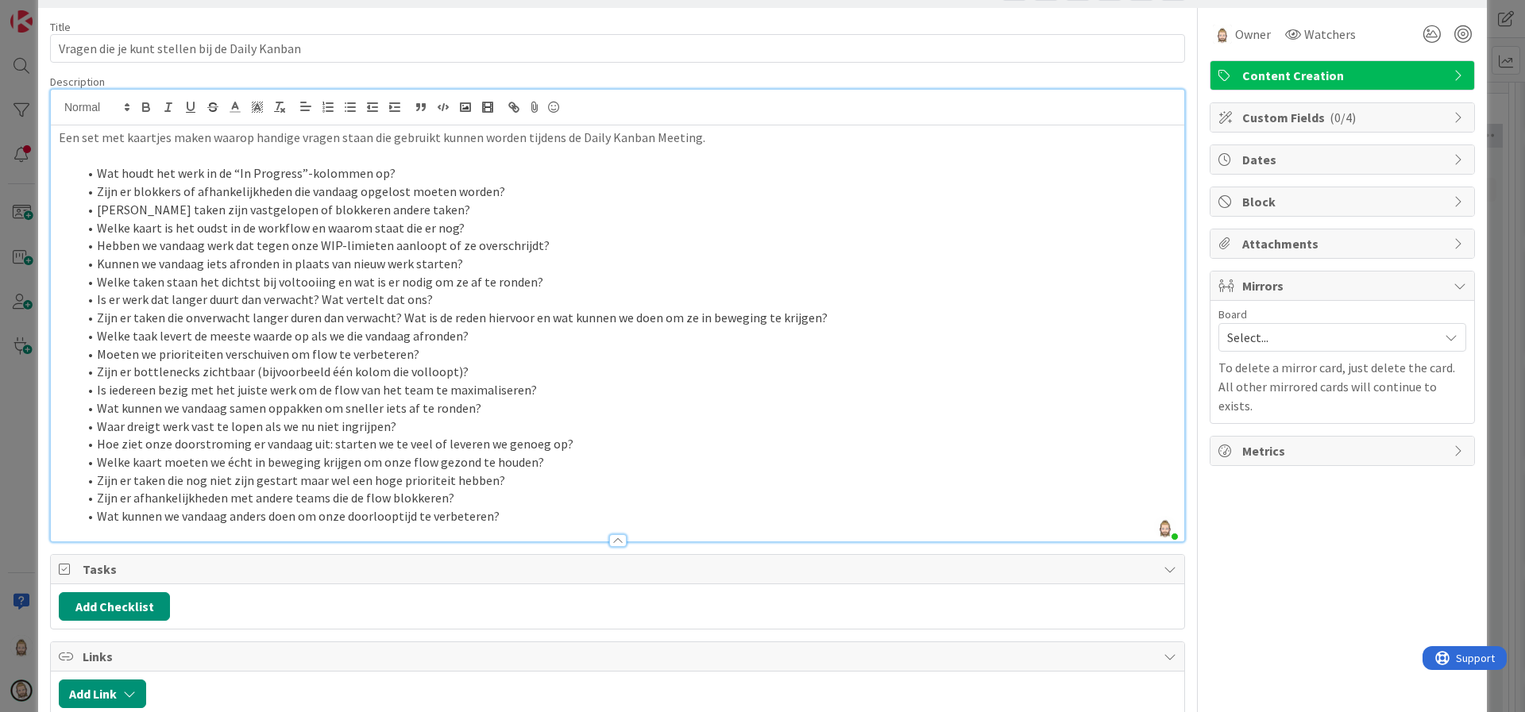
scroll to position [0, 0]
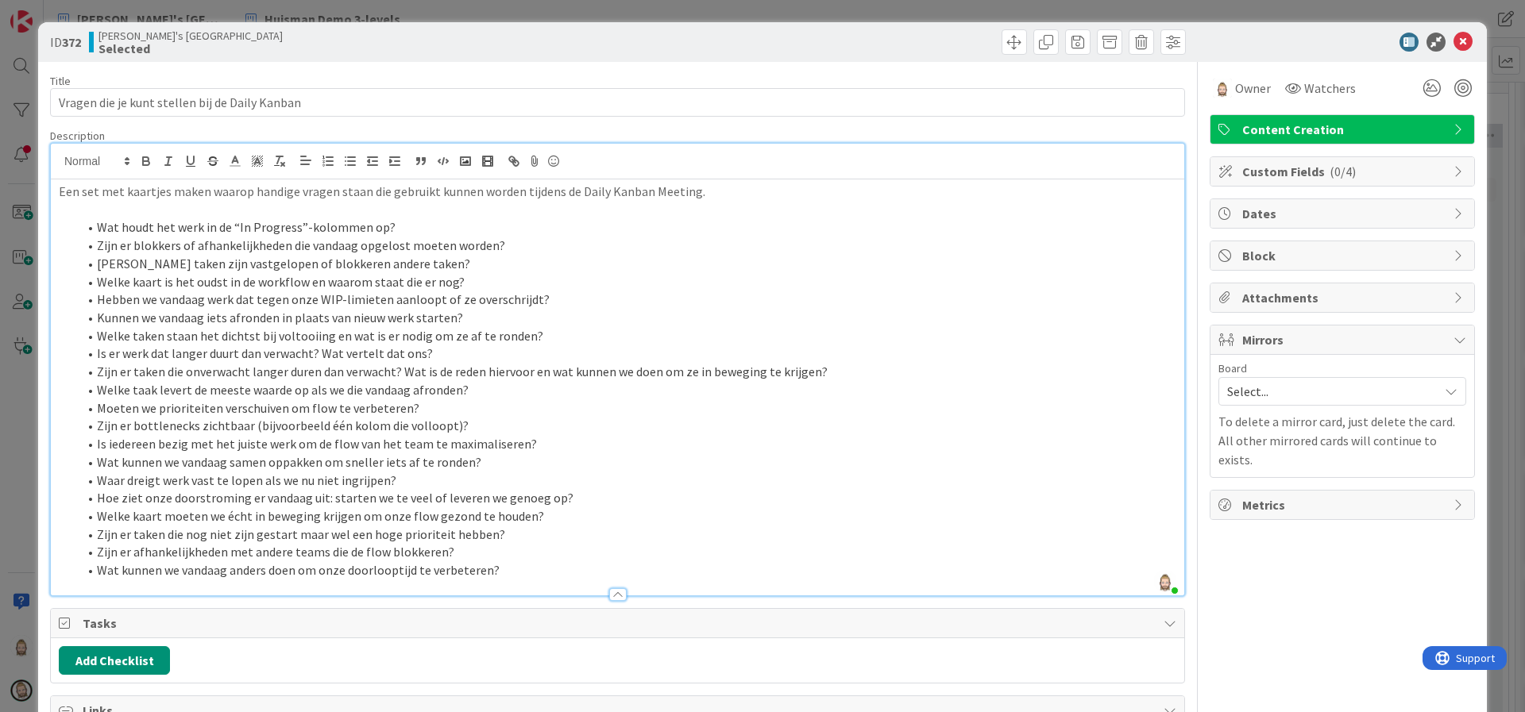
click at [285, 314] on li "Kunnen we vandaag iets afronden in plaats van nieuw werk starten?" at bounding box center [627, 318] width 1098 height 18
click at [117, 228] on li "Wat houdt het werk in de “In Progress”-kolommen op?" at bounding box center [627, 227] width 1098 height 18
